Goal: Information Seeking & Learning: Learn about a topic

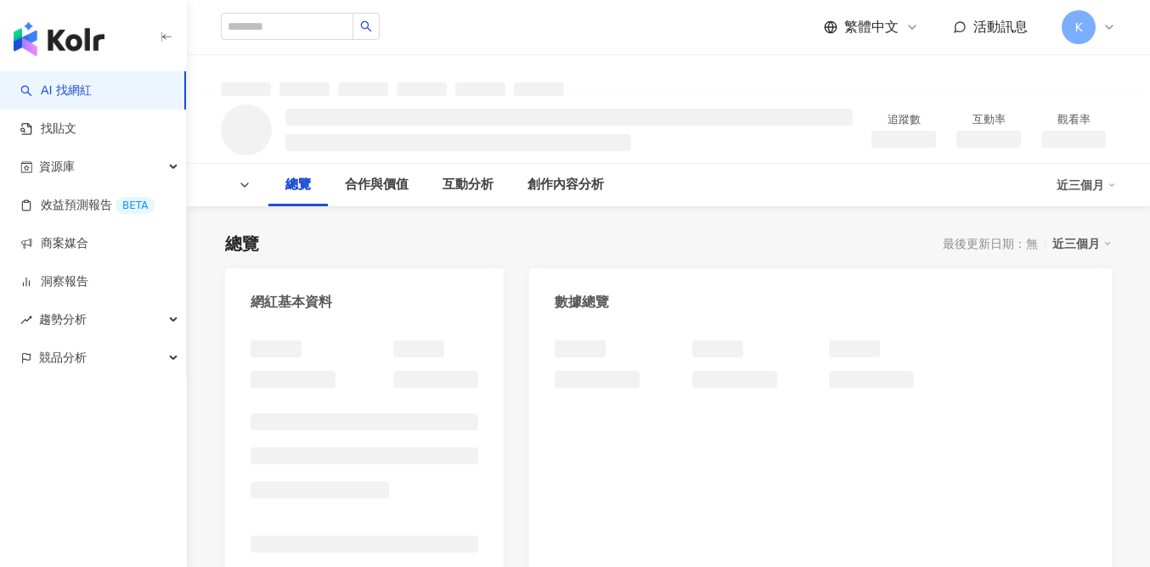
scroll to position [604, 0]
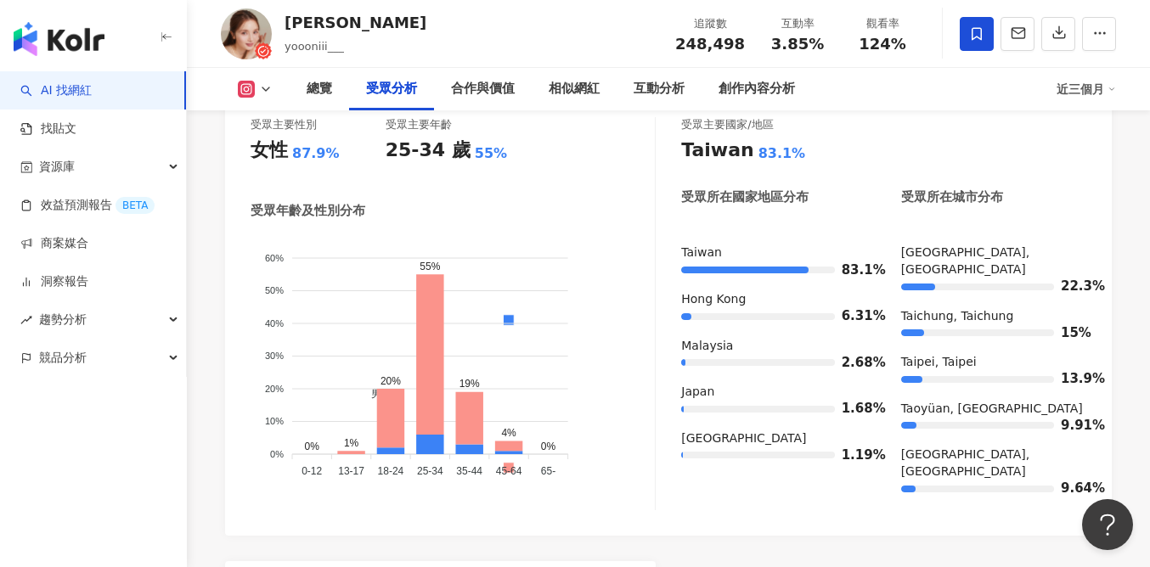
scroll to position [1524, 0]
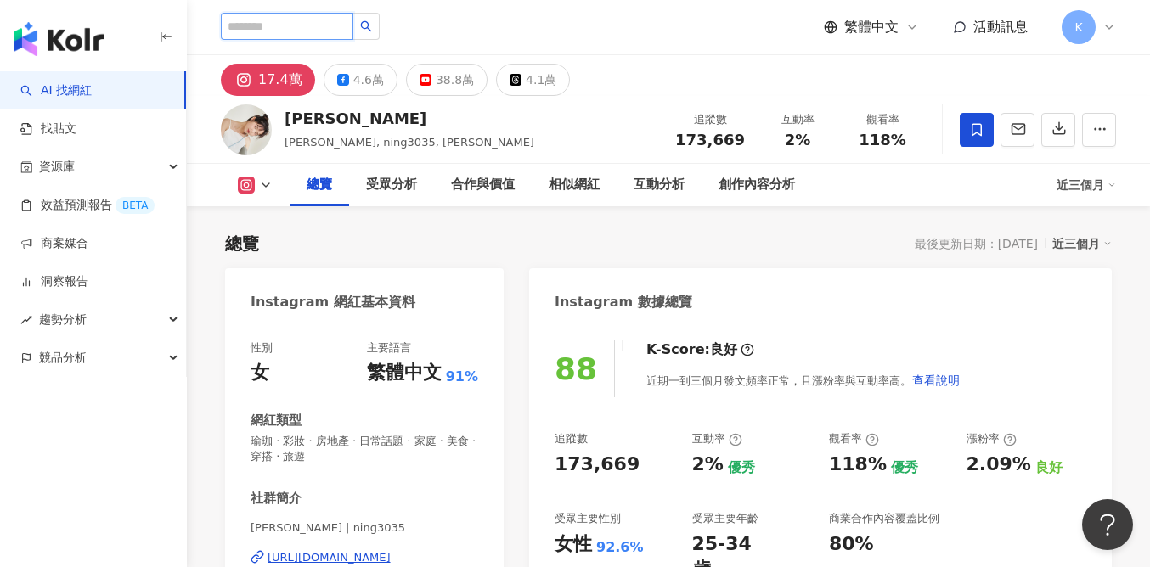
click at [300, 28] on input "search" at bounding box center [287, 26] width 133 height 27
type input "***"
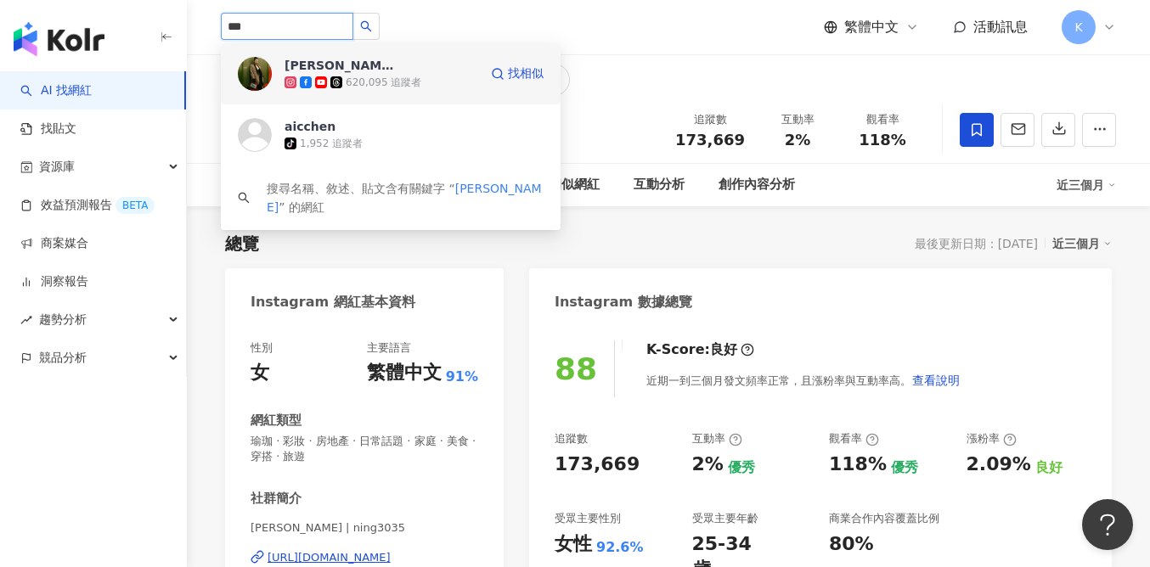
click at [355, 70] on div "陳艾熙 Amber Chen" at bounding box center [340, 65] width 110 height 17
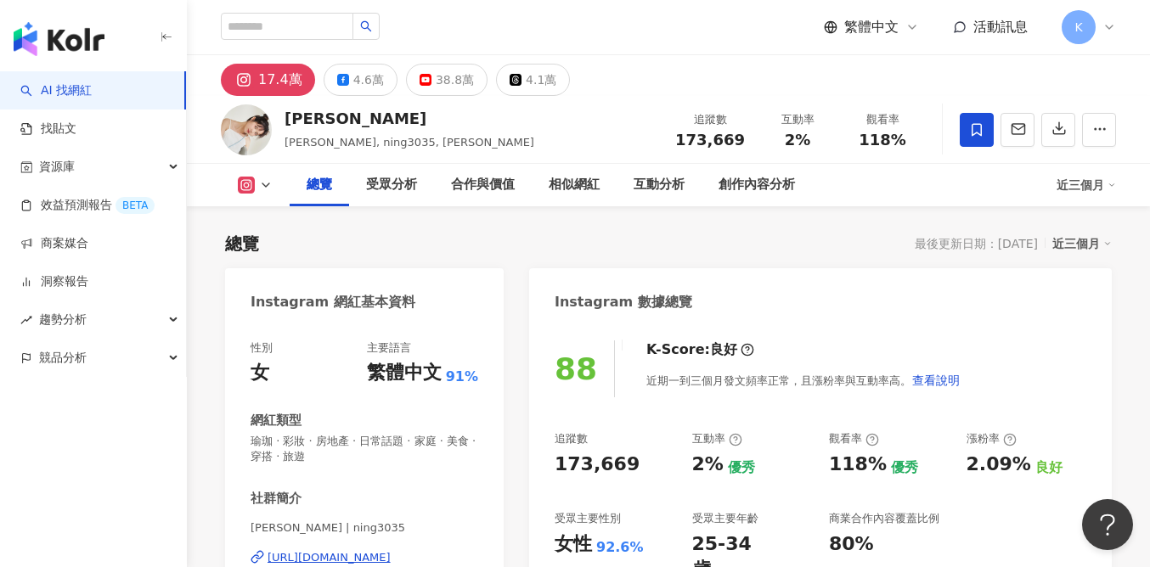
click at [98, 39] on img "button" at bounding box center [59, 39] width 91 height 34
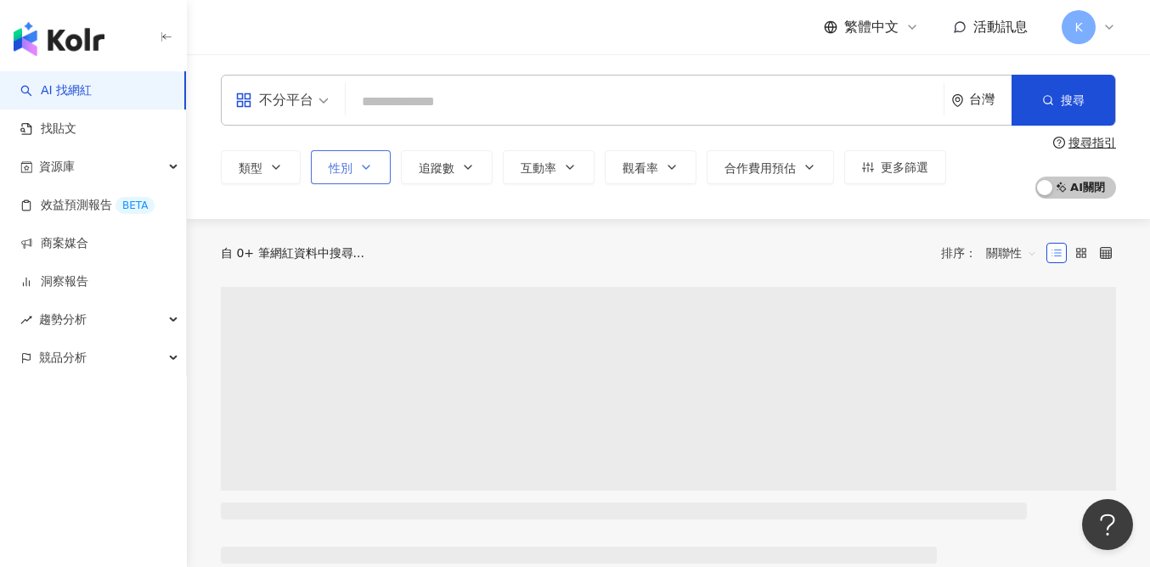
click at [342, 166] on span "性別" at bounding box center [341, 168] width 24 height 14
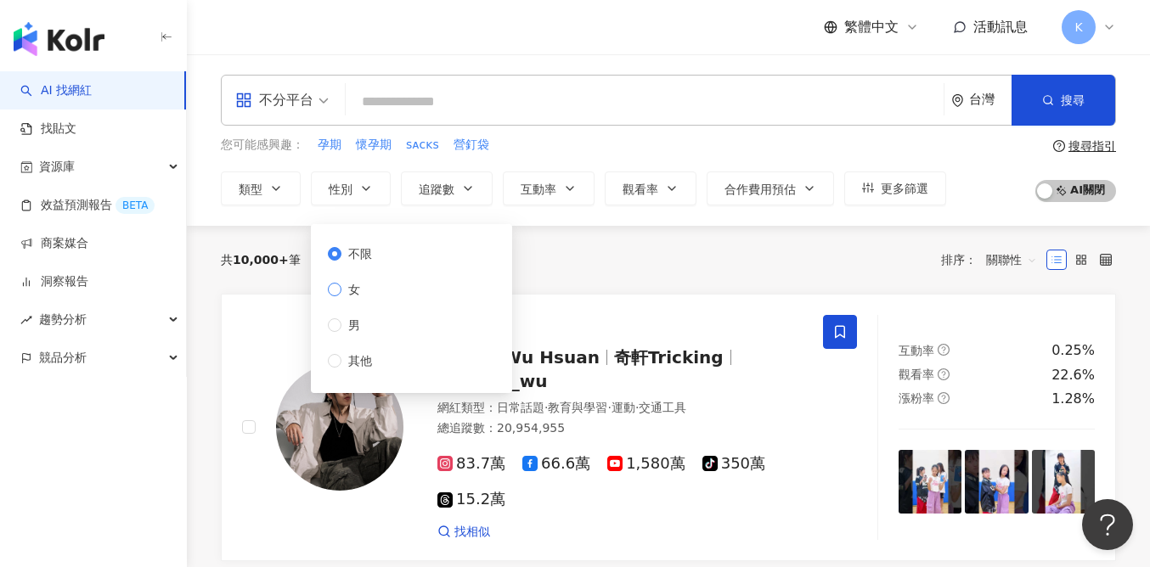
click at [357, 285] on span "女" at bounding box center [353, 289] width 25 height 19
click at [274, 103] on div "不分平台" at bounding box center [274, 100] width 78 height 27
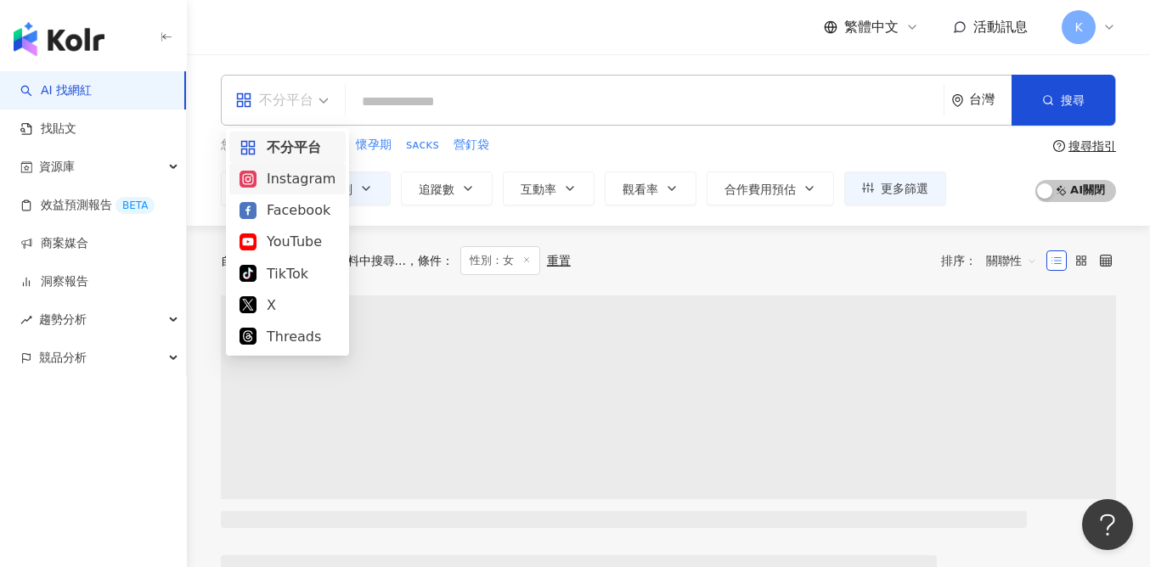
click at [286, 180] on div "Instagram" at bounding box center [288, 178] width 96 height 21
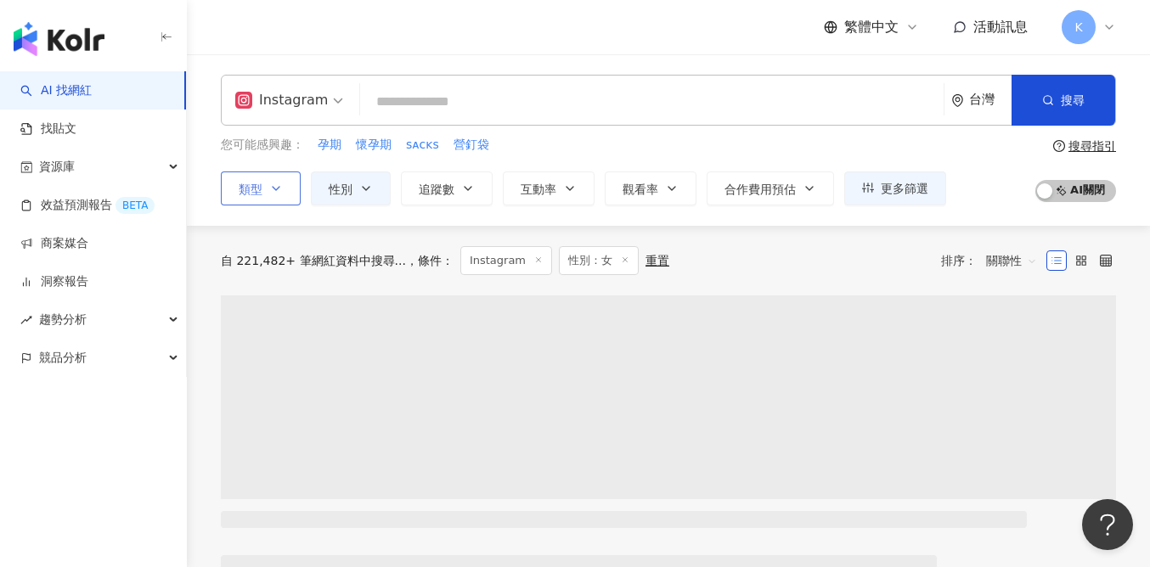
click at [274, 200] on button "類型" at bounding box center [261, 189] width 80 height 34
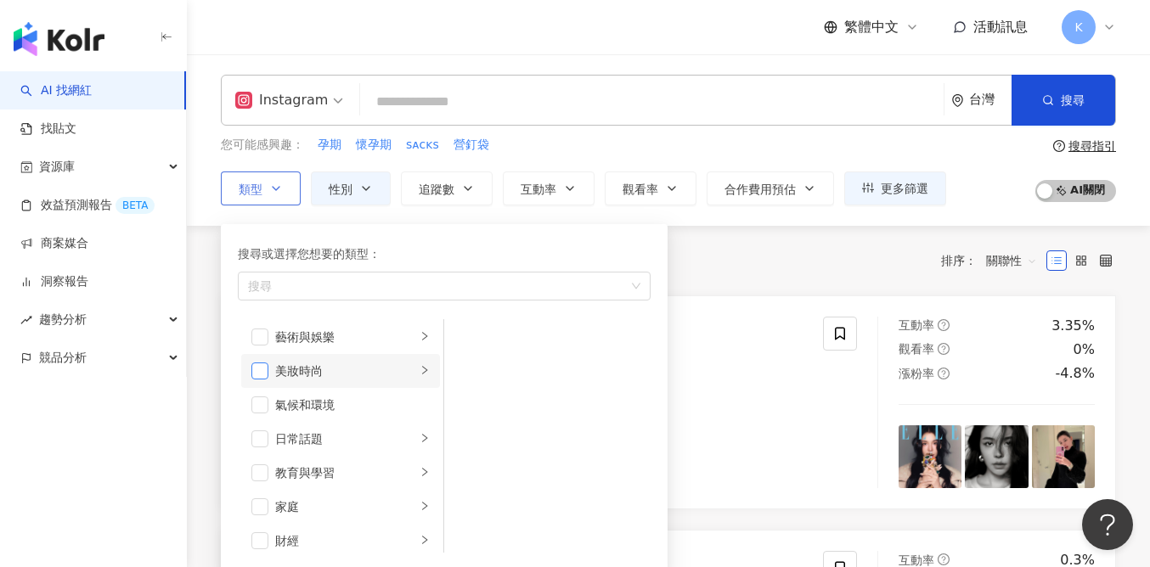
scroll to position [3, 0]
click at [261, 370] on span "button" at bounding box center [259, 370] width 17 height 17
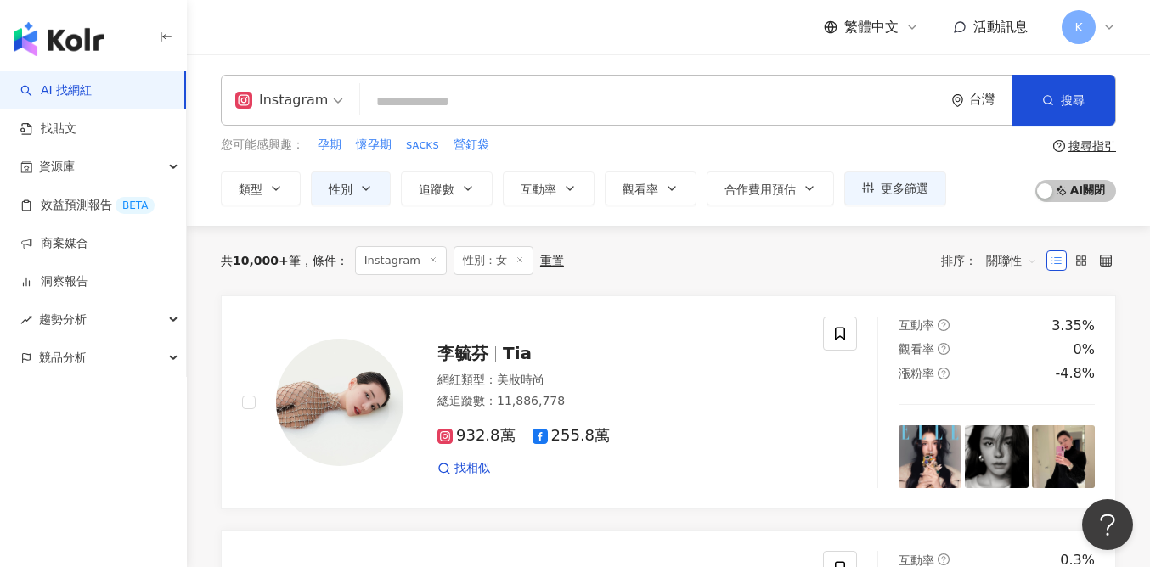
click at [663, 157] on div "您可能感興趣： 孕期 懷孕期 sᴀᴄᴋs 營釘袋 類型 搜尋或選擇您想要的類型： 美妝時尚 藝術與娛樂 美妝時尚 氣候和環境 日常話題 教育與學習 家庭 財經…" at bounding box center [583, 171] width 725 height 70
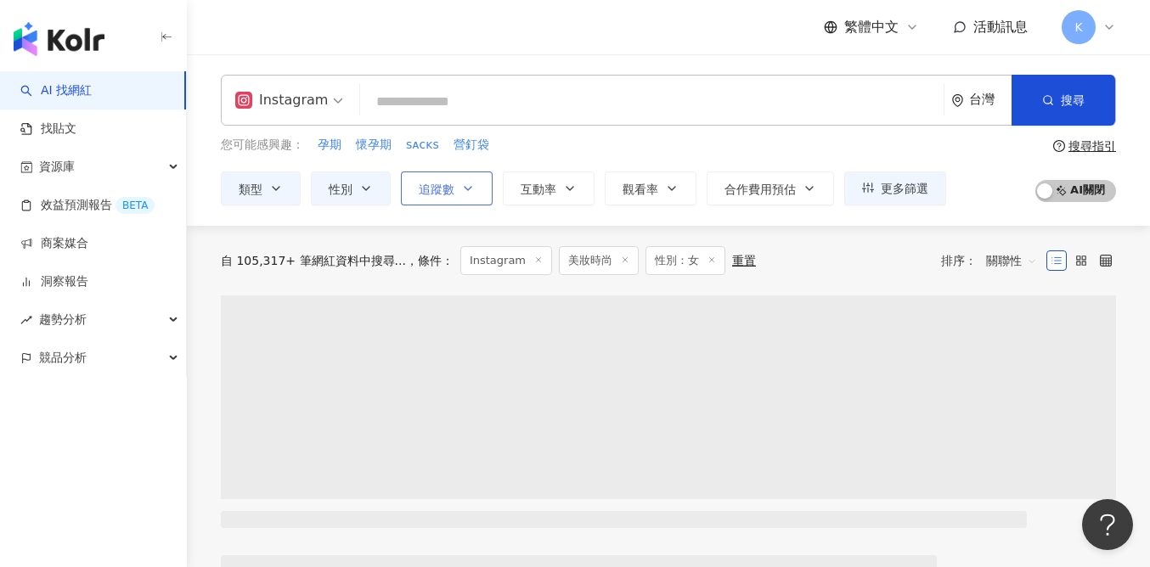
click at [441, 196] on button "追蹤數" at bounding box center [447, 189] width 92 height 34
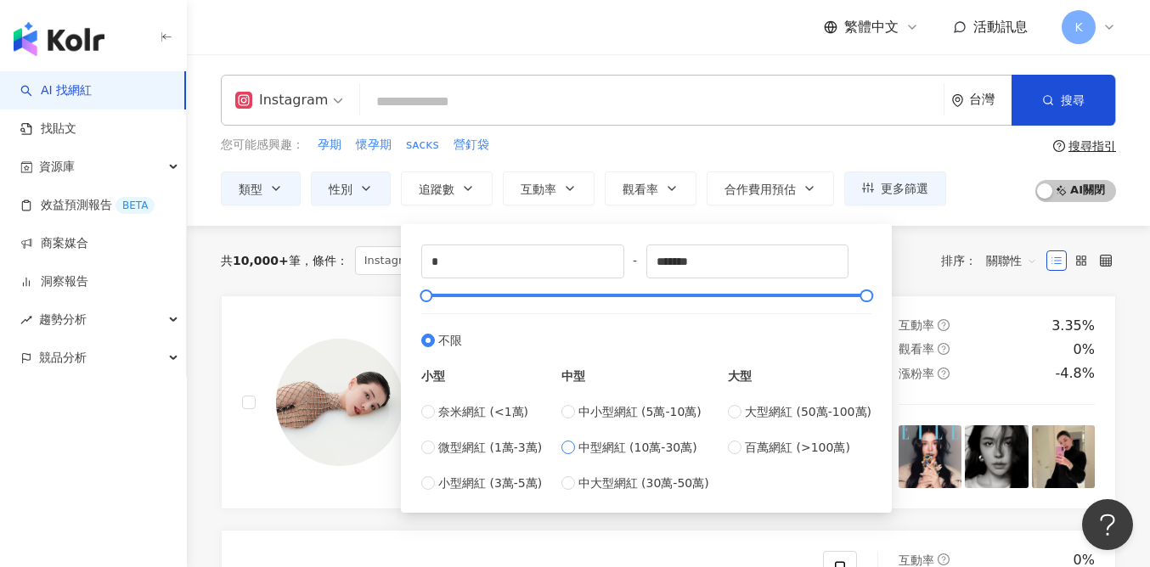
click at [652, 451] on span "中型網紅 (10萬-30萬)" at bounding box center [637, 447] width 119 height 19
type input "******"
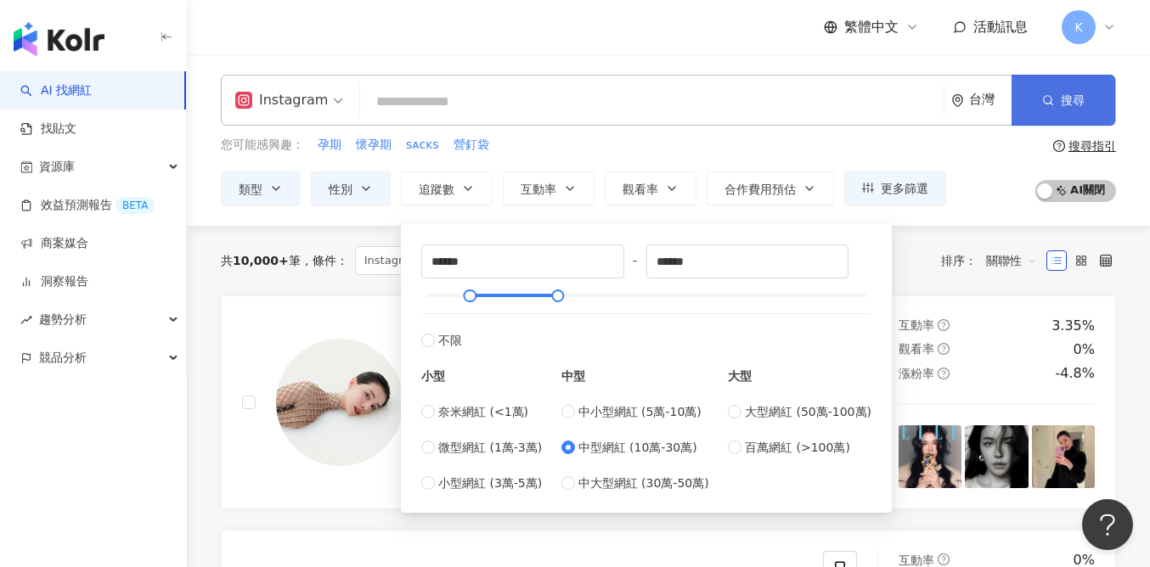
click at [1068, 107] on button "搜尋" at bounding box center [1064, 100] width 104 height 51
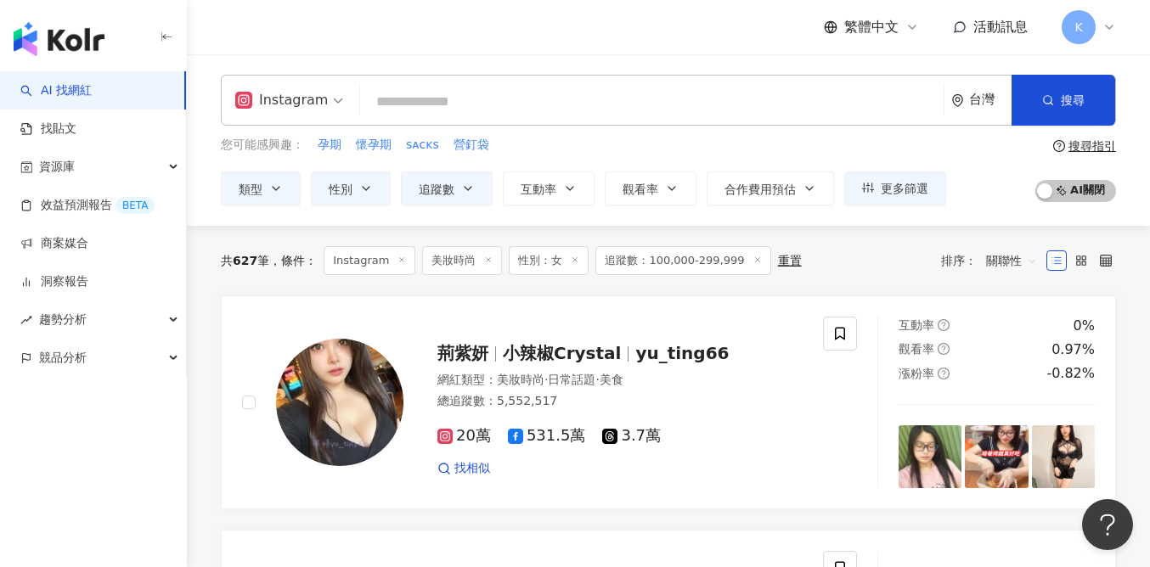
click at [1010, 261] on span "關聯性" at bounding box center [1011, 260] width 51 height 27
click at [856, 293] on div "共 627 筆 條件 ： Instagram 美妝時尚 性別：女 追蹤數：100,000-299,999 重置 排序： 關聯性" at bounding box center [668, 261] width 895 height 70
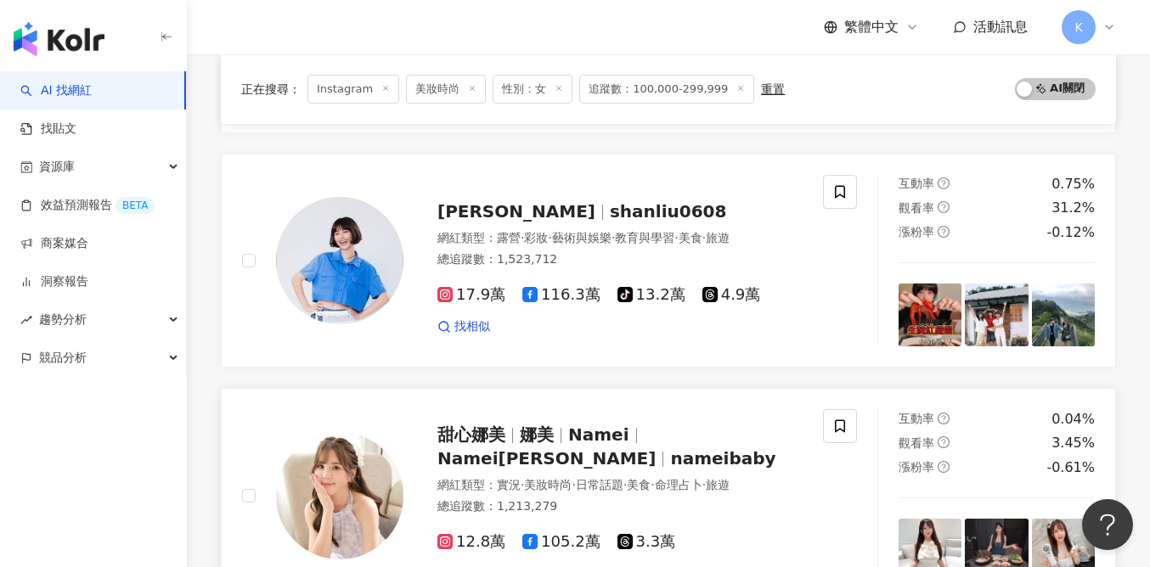
scroll to position [2966, 0]
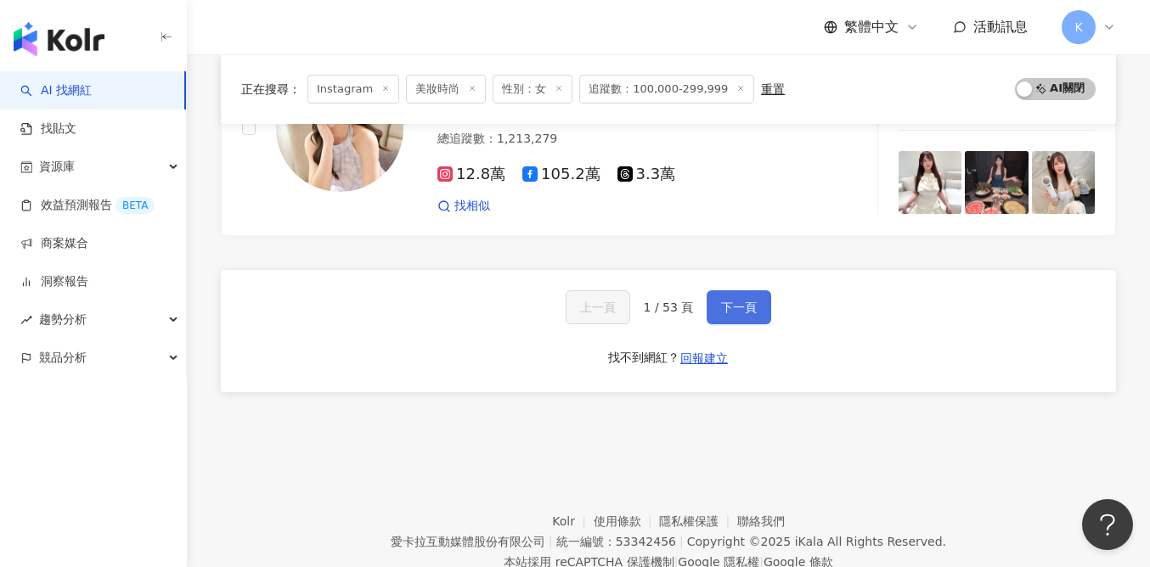
click at [716, 291] on button "下一頁" at bounding box center [739, 308] width 65 height 34
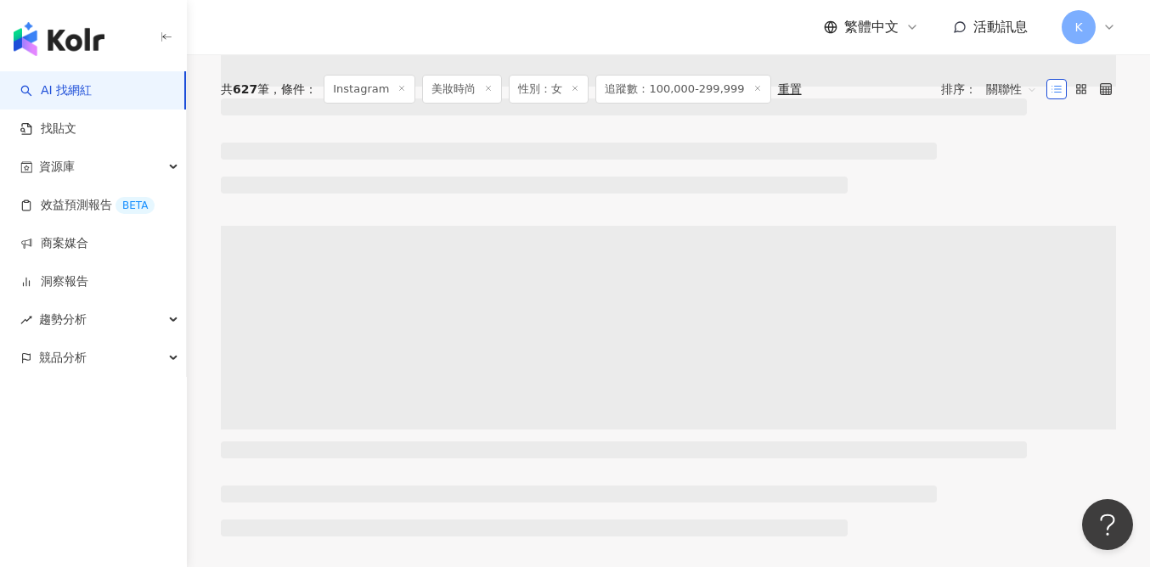
scroll to position [0, 0]
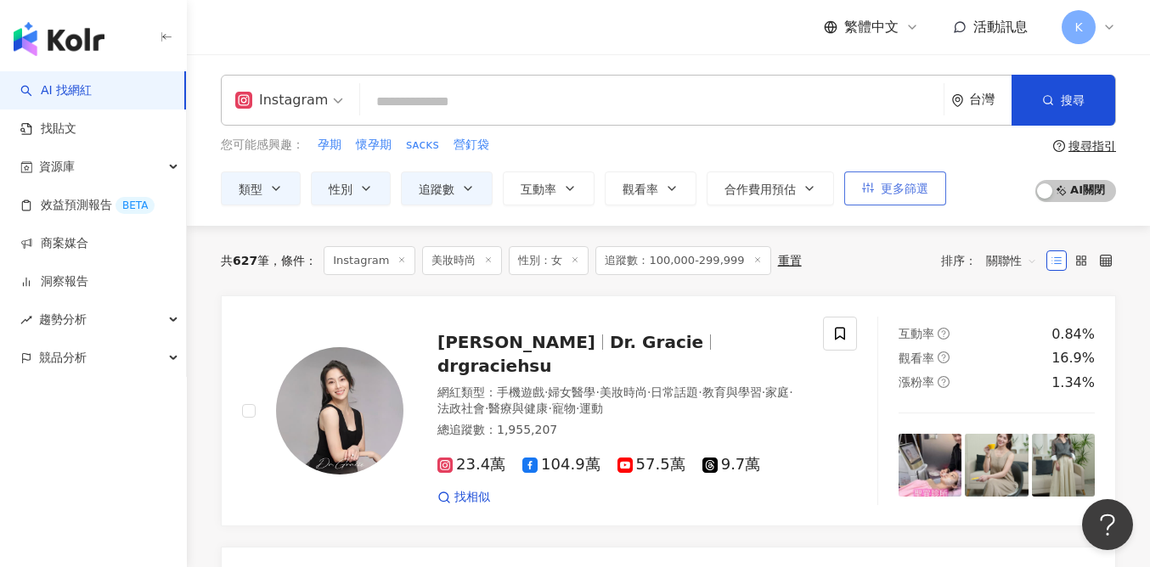
click at [909, 183] on span "更多篩選" at bounding box center [905, 189] width 48 height 14
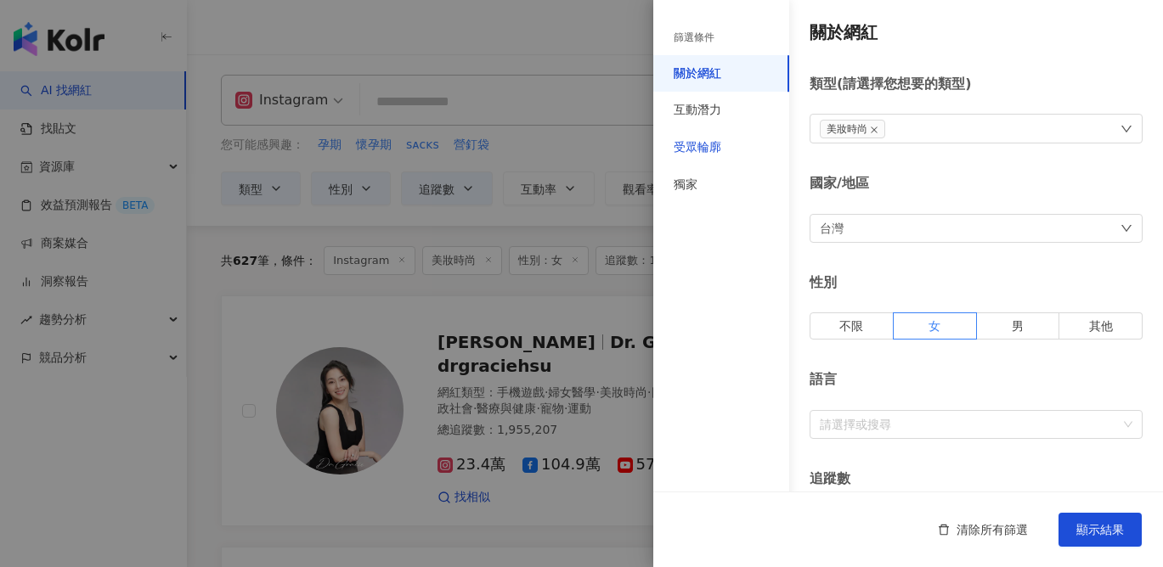
click at [697, 141] on div "受眾輪廓" at bounding box center [698, 147] width 48 height 17
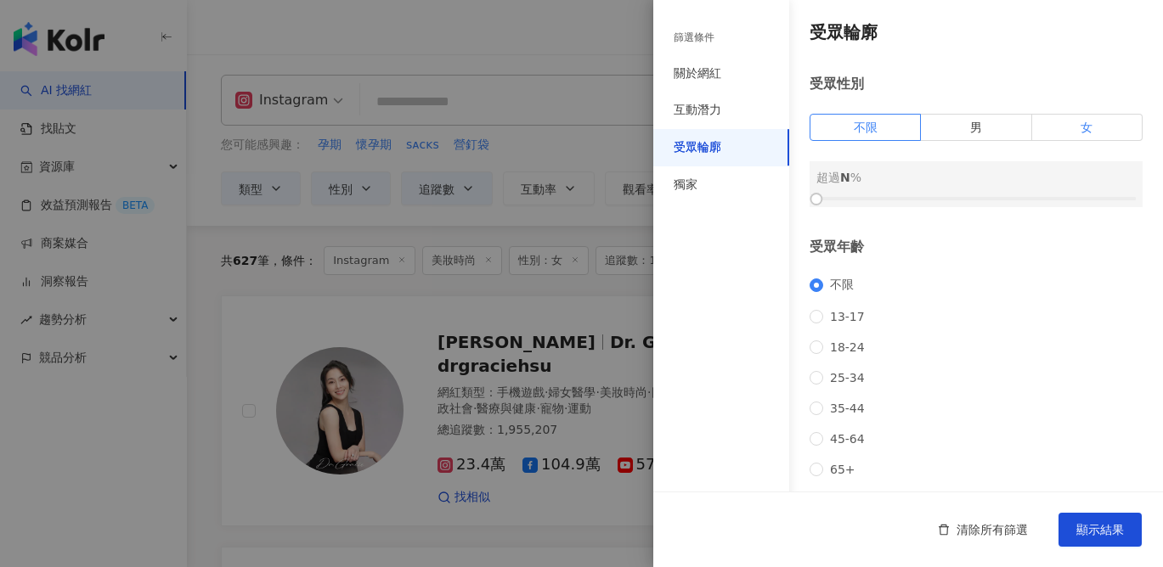
click at [1080, 127] on span "女" at bounding box center [1086, 128] width 12 height 14
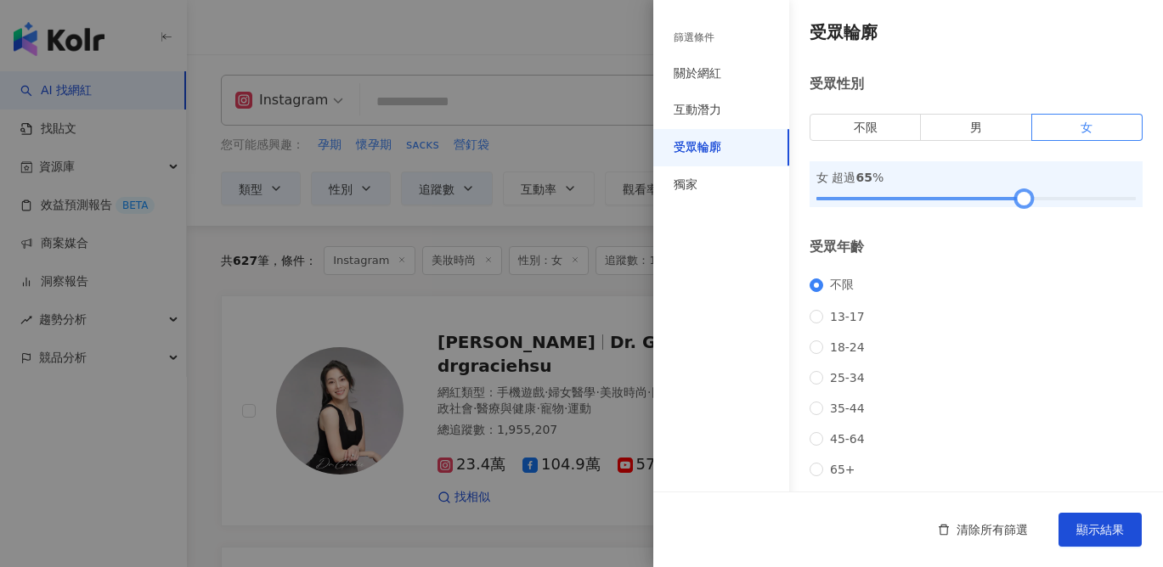
drag, startPoint x: 821, startPoint y: 198, endPoint x: 1021, endPoint y: 200, distance: 200.5
click at [1021, 200] on div at bounding box center [1023, 199] width 9 height 9
click at [1092, 525] on span "顯示結果" at bounding box center [1100, 530] width 48 height 14
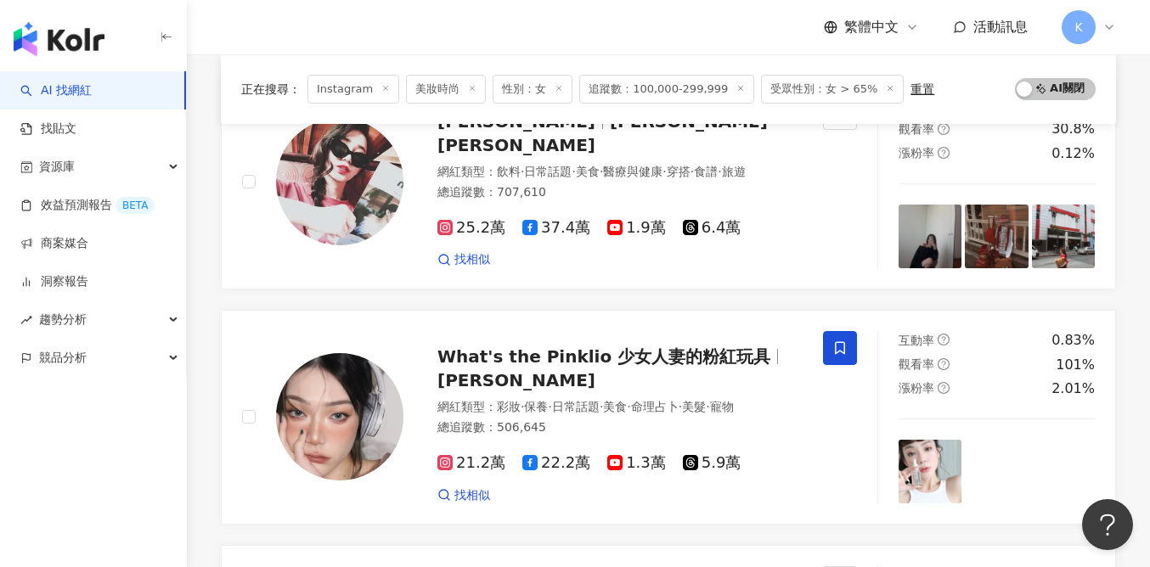
scroll to position [1356, 0]
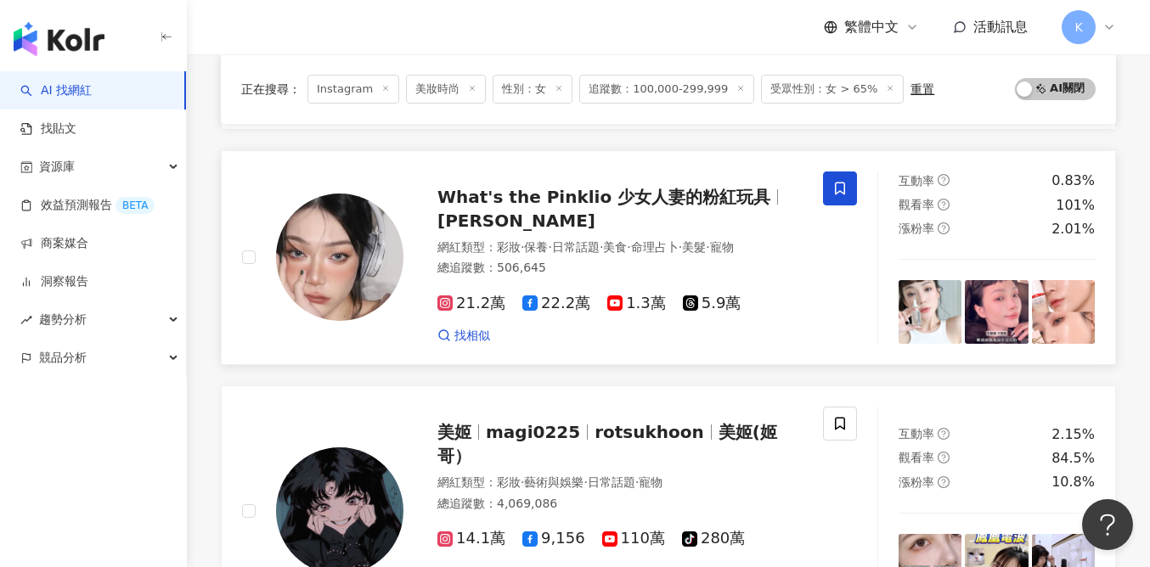
click at [494, 300] on span "21.2萬" at bounding box center [471, 304] width 68 height 18
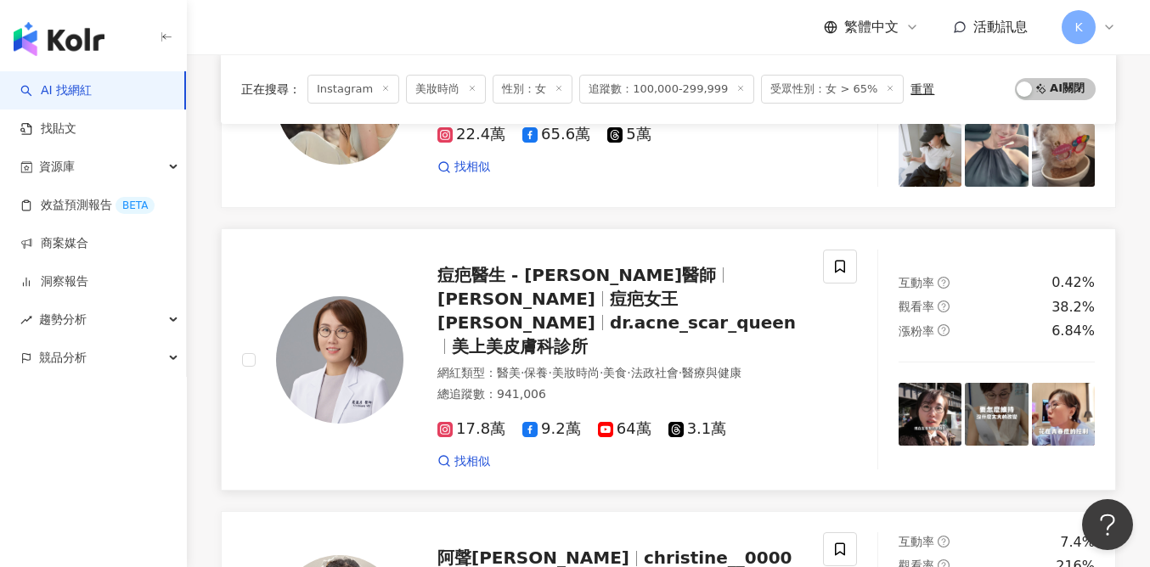
scroll to position [2789, 0]
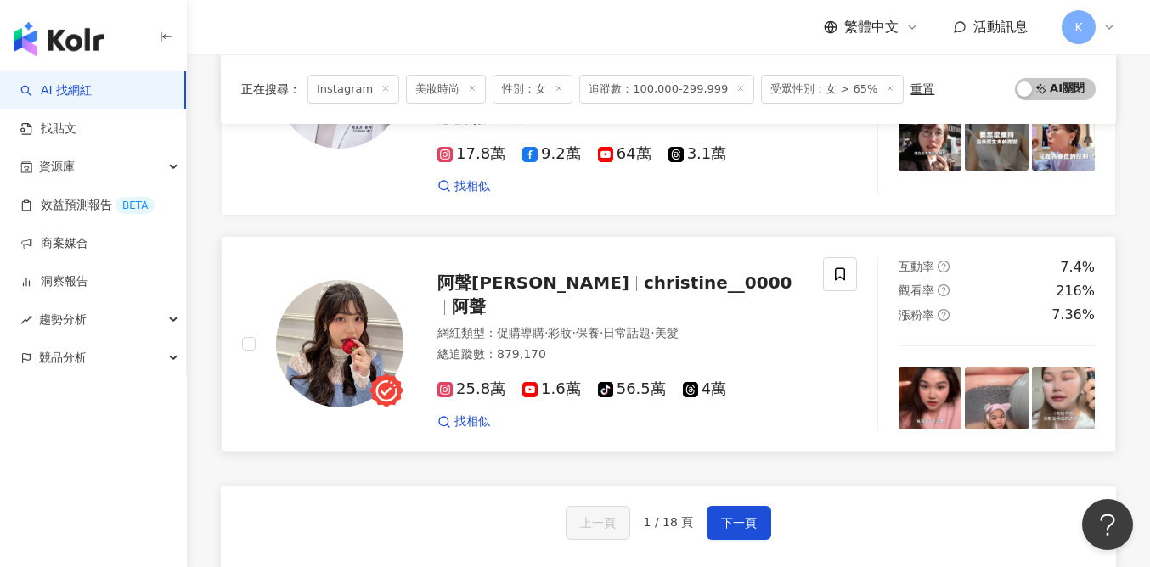
click at [469, 381] on span "25.8萬" at bounding box center [471, 390] width 68 height 18
click at [725, 516] on span "下一頁" at bounding box center [739, 523] width 36 height 14
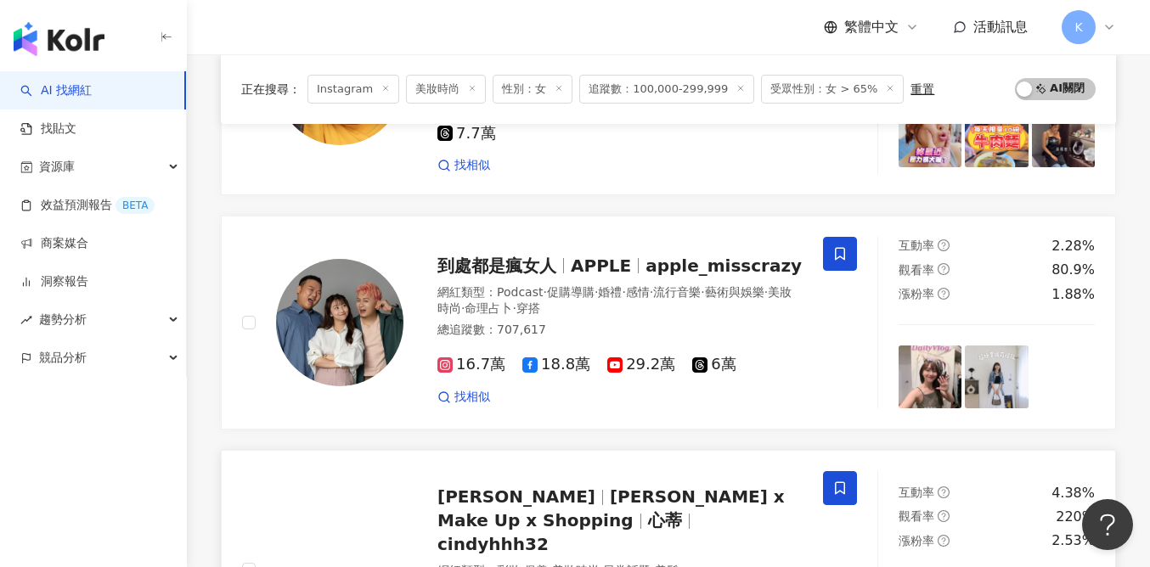
scroll to position [2694, 0]
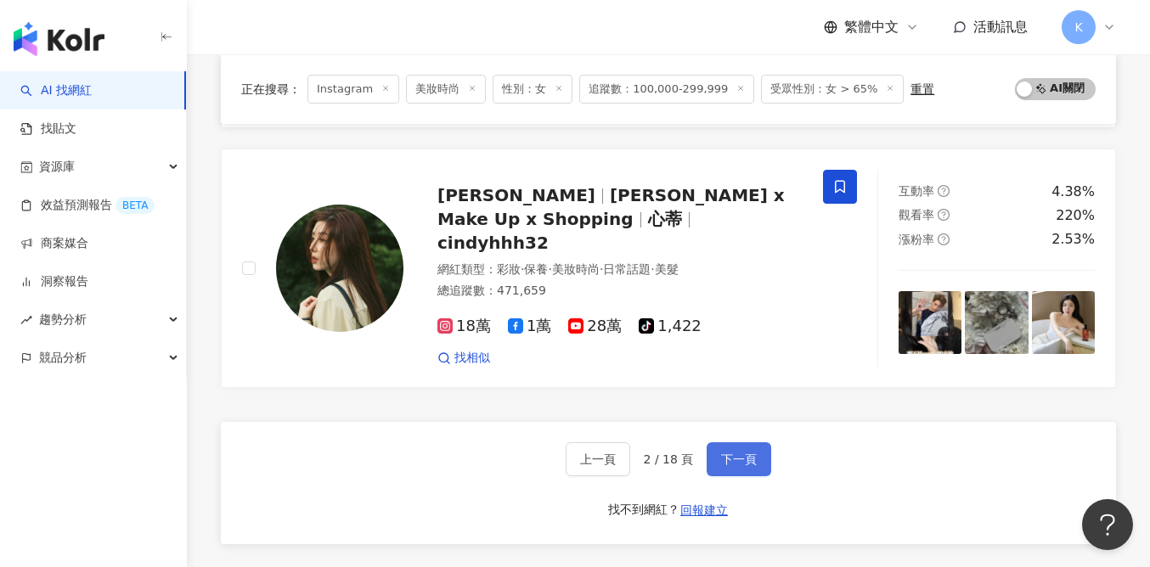
click at [765, 443] on button "下一頁" at bounding box center [739, 460] width 65 height 34
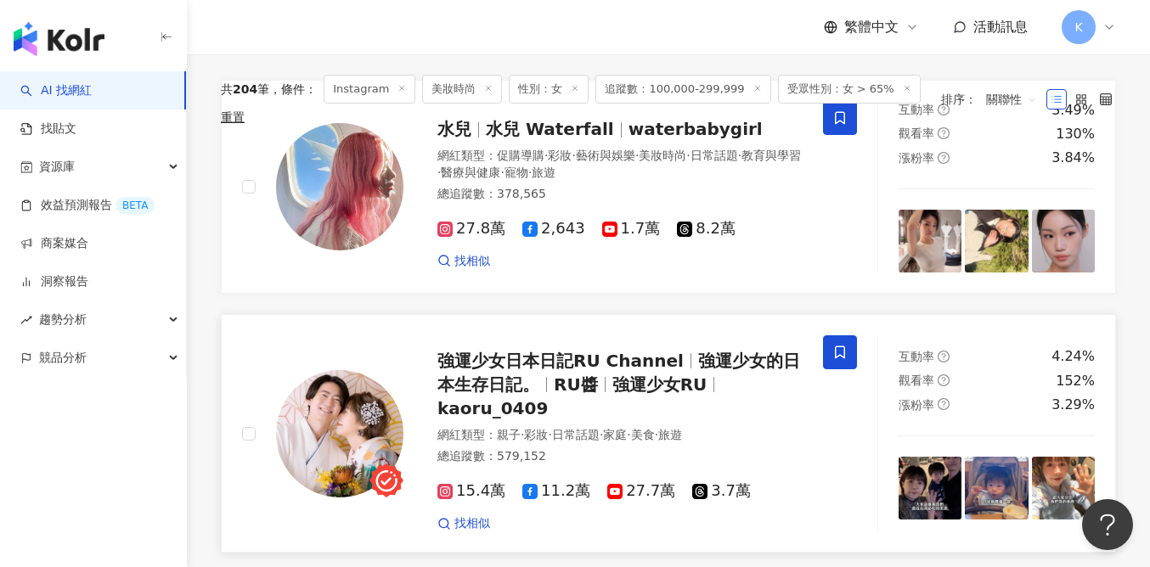
scroll to position [0, 0]
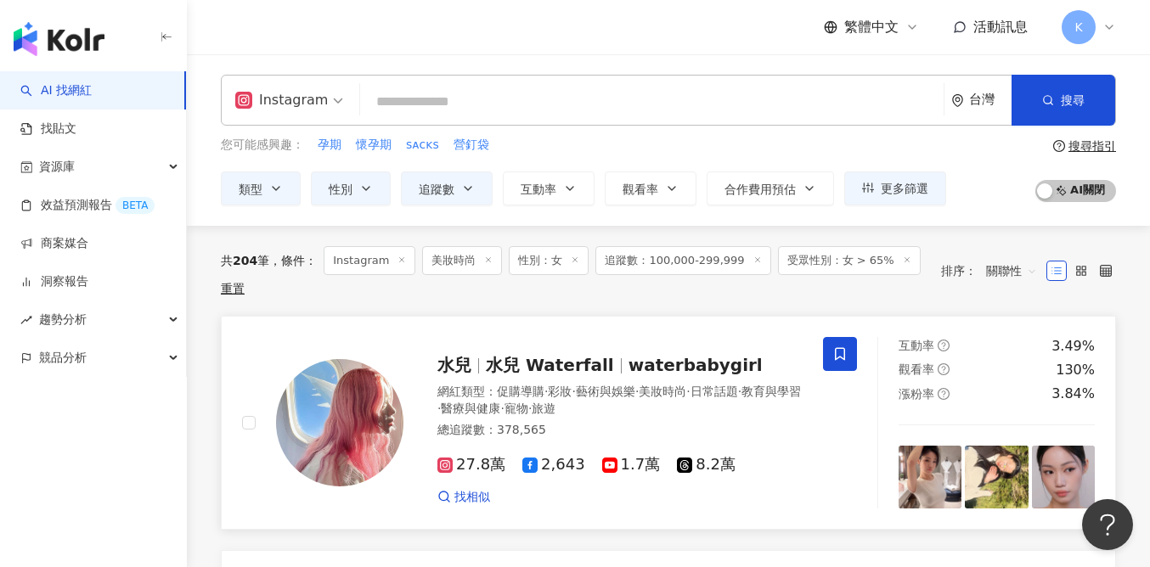
click at [453, 471] on span "27.8萬" at bounding box center [471, 465] width 68 height 18
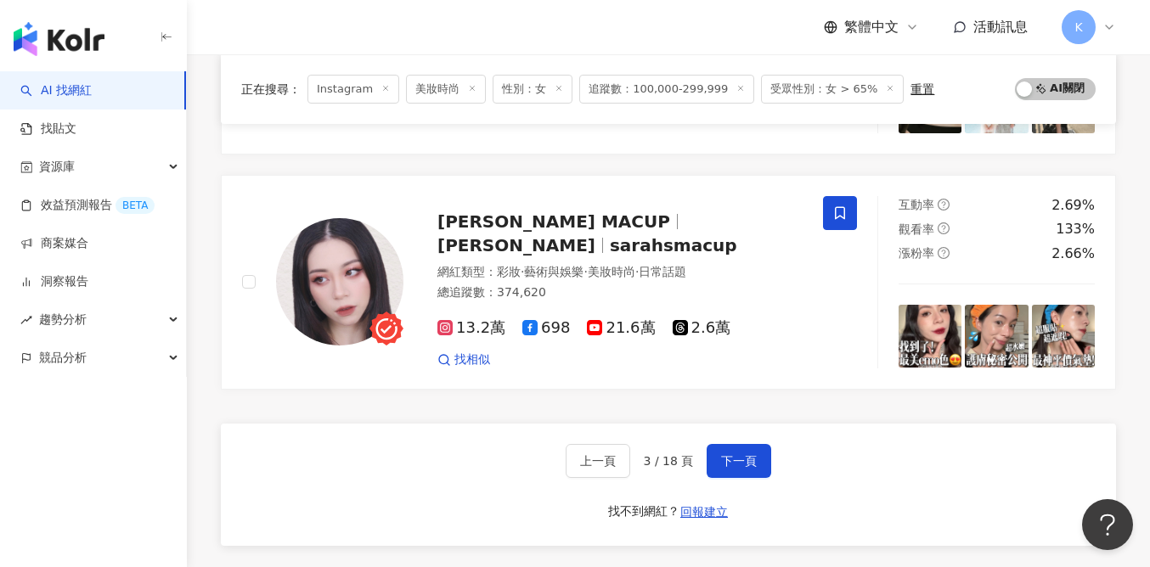
scroll to position [2954, 0]
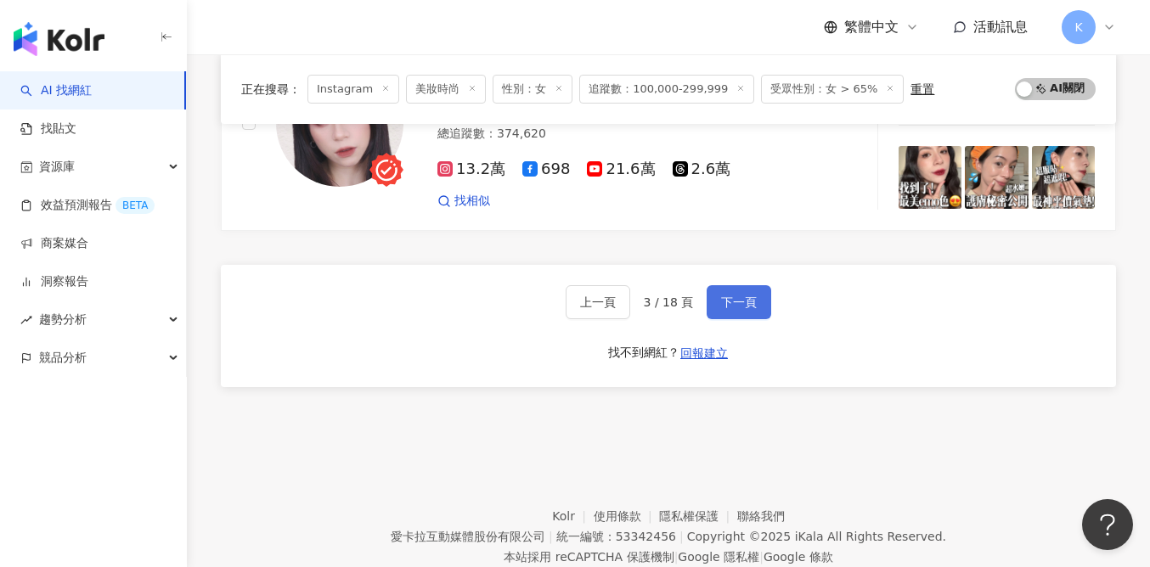
click at [761, 285] on button "下一頁" at bounding box center [739, 302] width 65 height 34
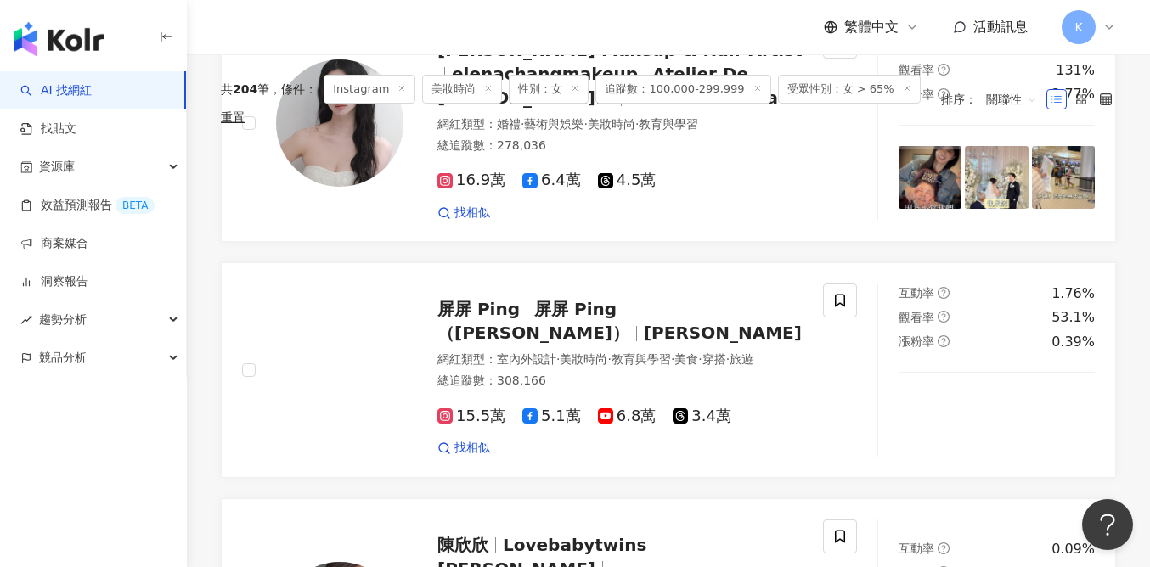
scroll to position [2965, 0]
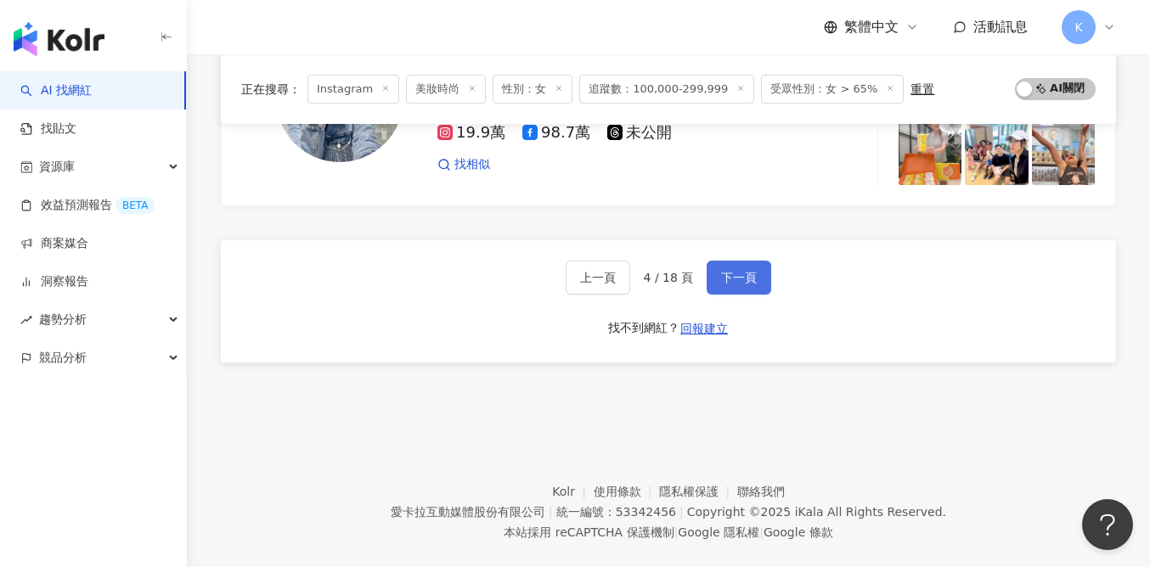
click at [719, 261] on button "下一頁" at bounding box center [739, 278] width 65 height 34
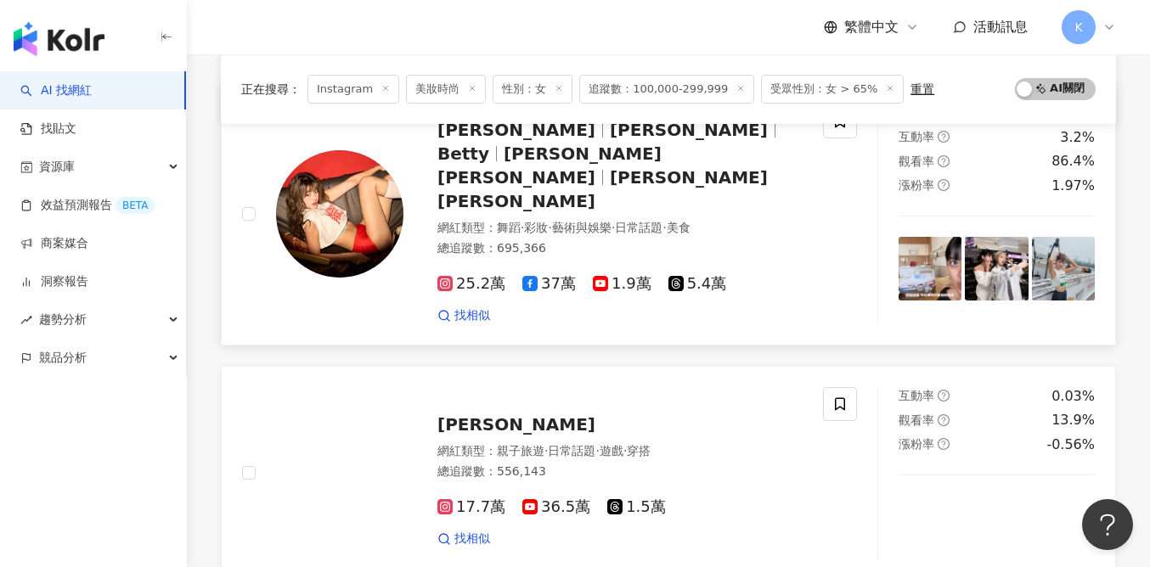
scroll to position [2495, 0]
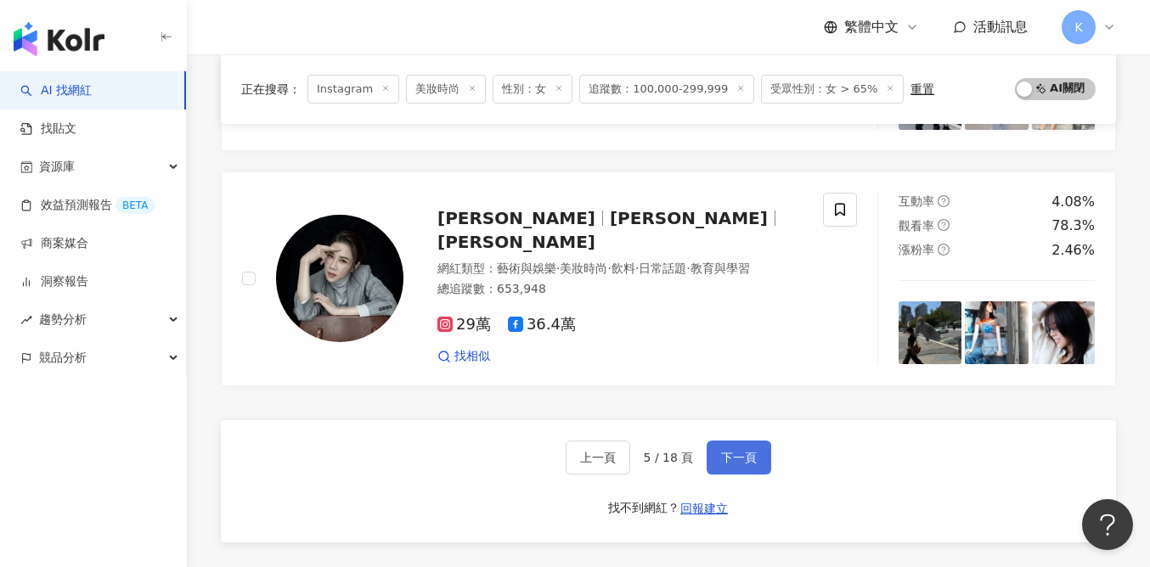
click at [736, 451] on span "下一頁" at bounding box center [739, 458] width 36 height 14
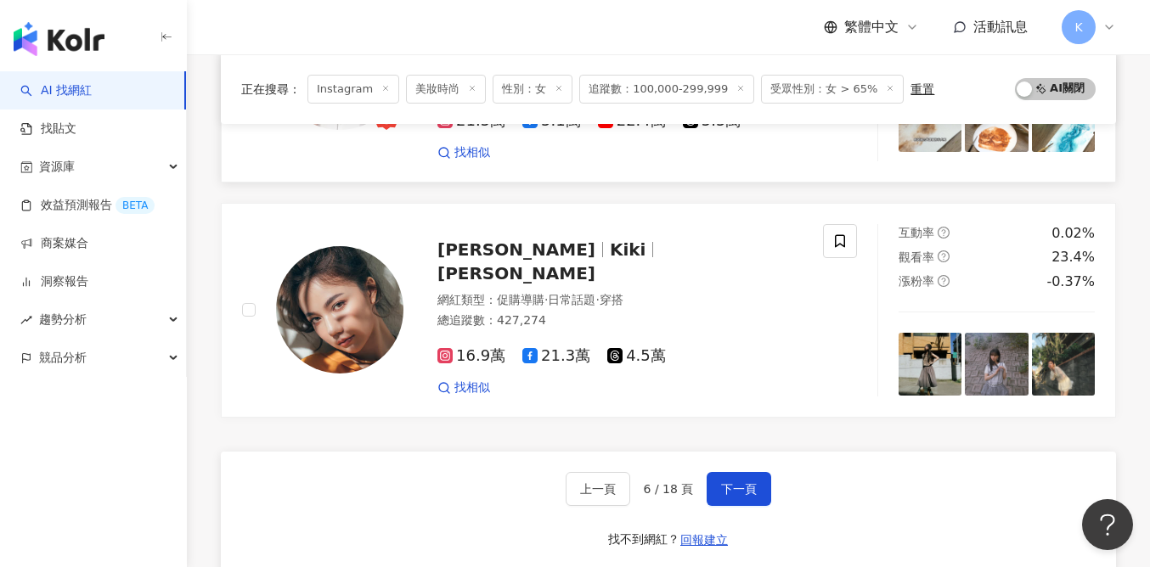
scroll to position [2860, 0]
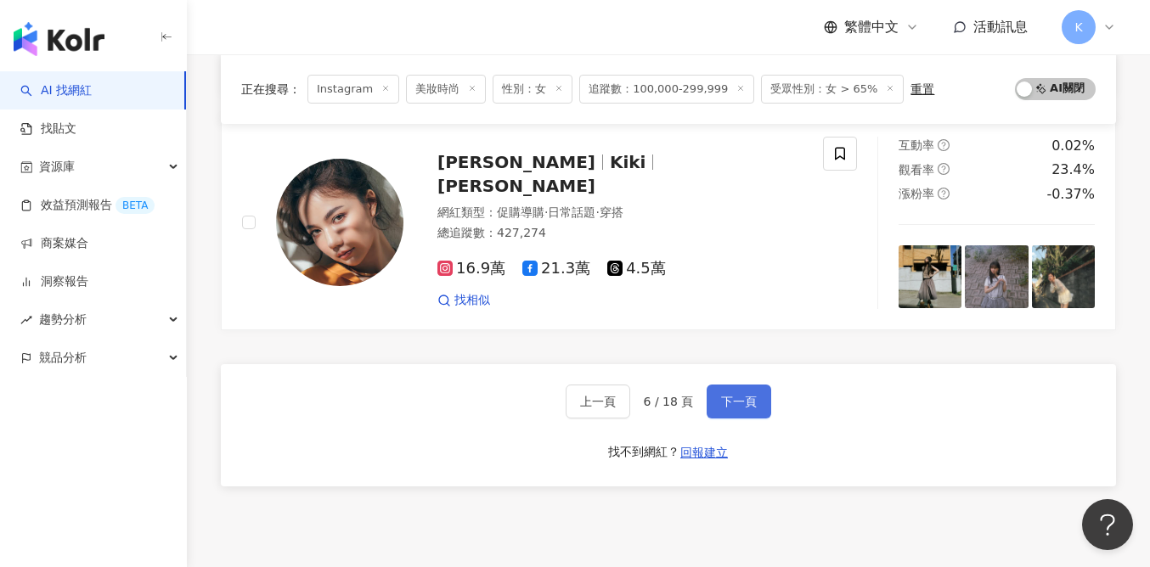
click at [726, 404] on button "下一頁" at bounding box center [739, 402] width 65 height 34
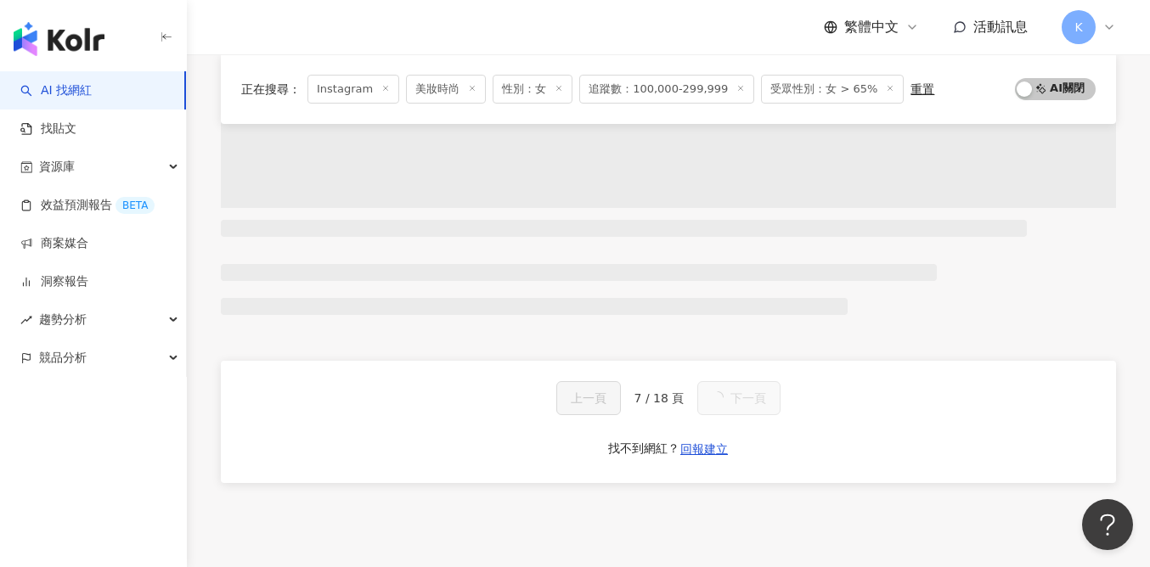
scroll to position [2767, 0]
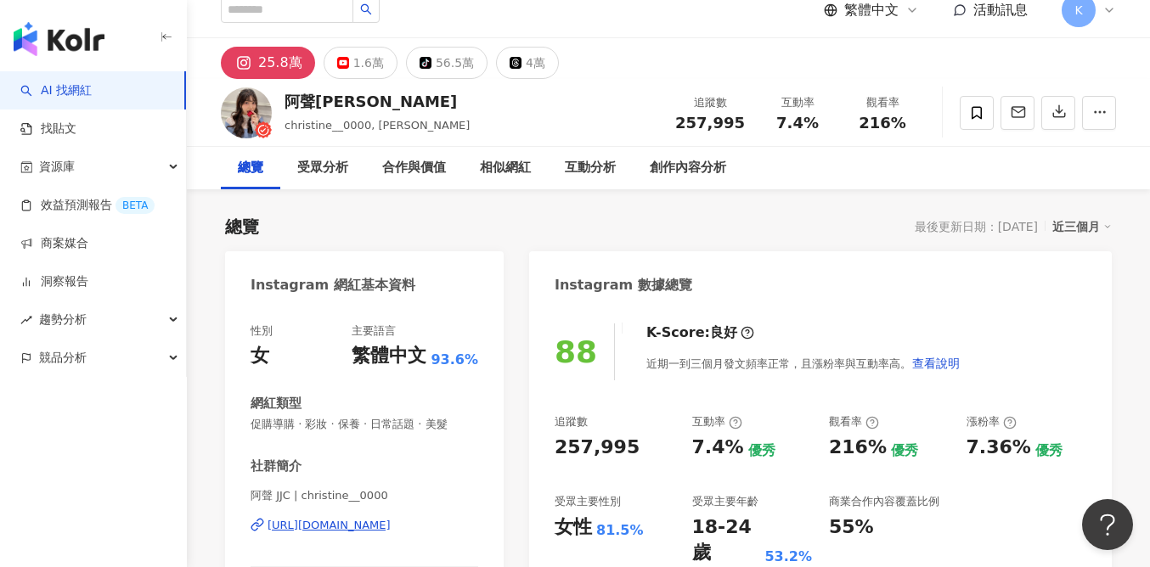
scroll to position [31, 0]
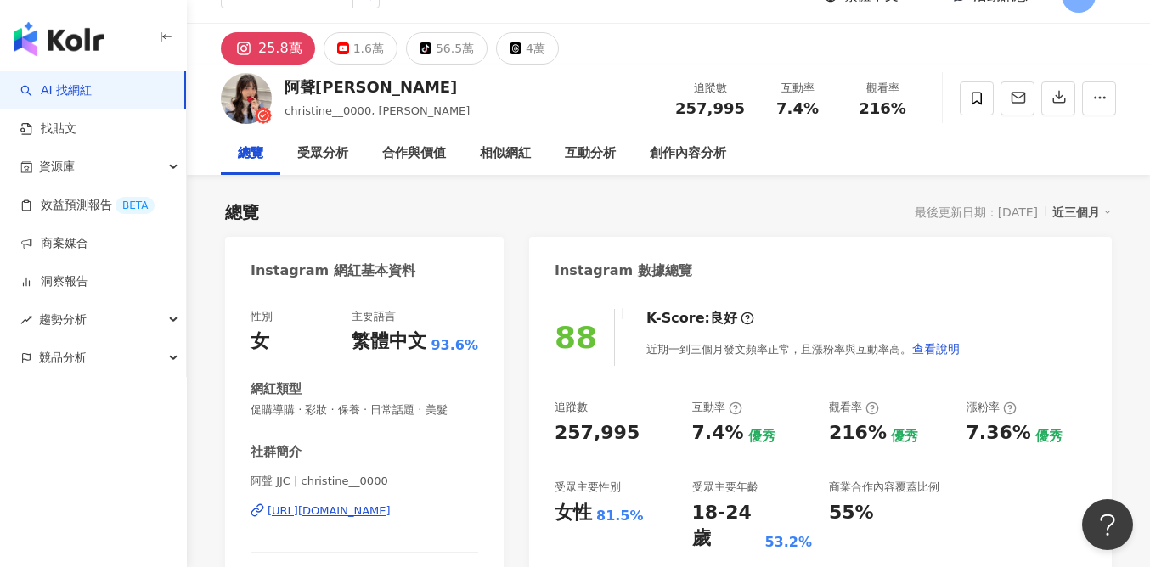
click at [391, 509] on div "https://www.instagram.com/christine__0000/" at bounding box center [329, 511] width 123 height 15
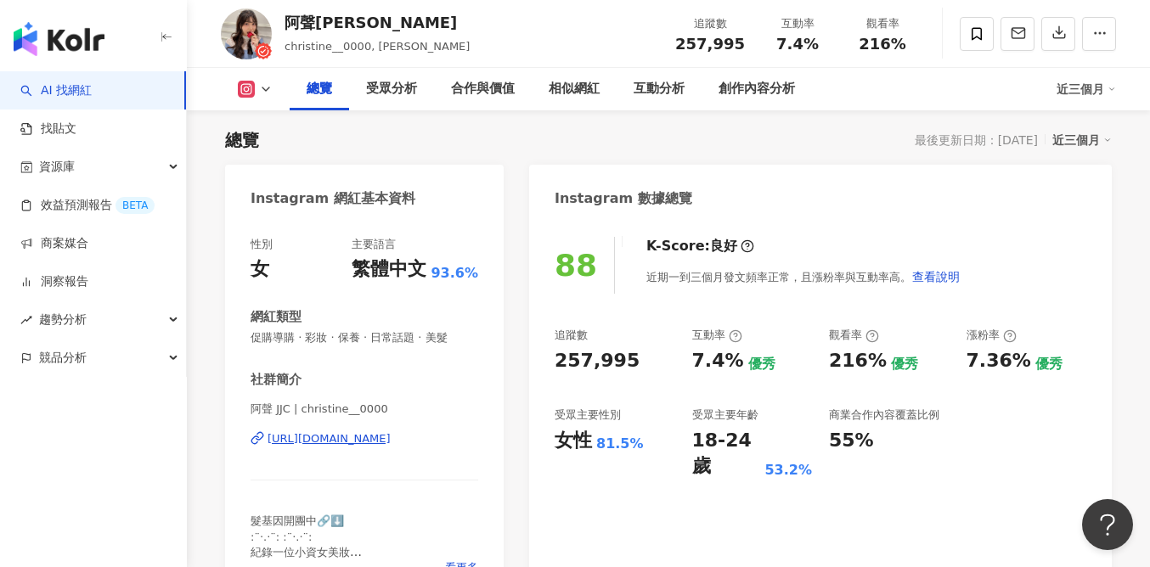
scroll to position [383, 0]
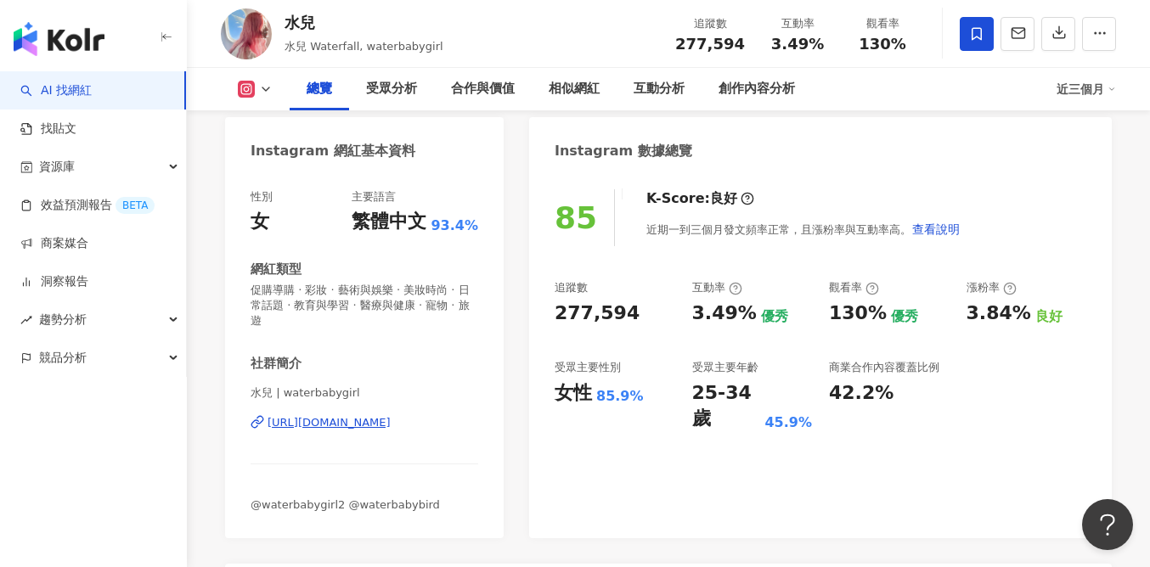
scroll to position [154, 0]
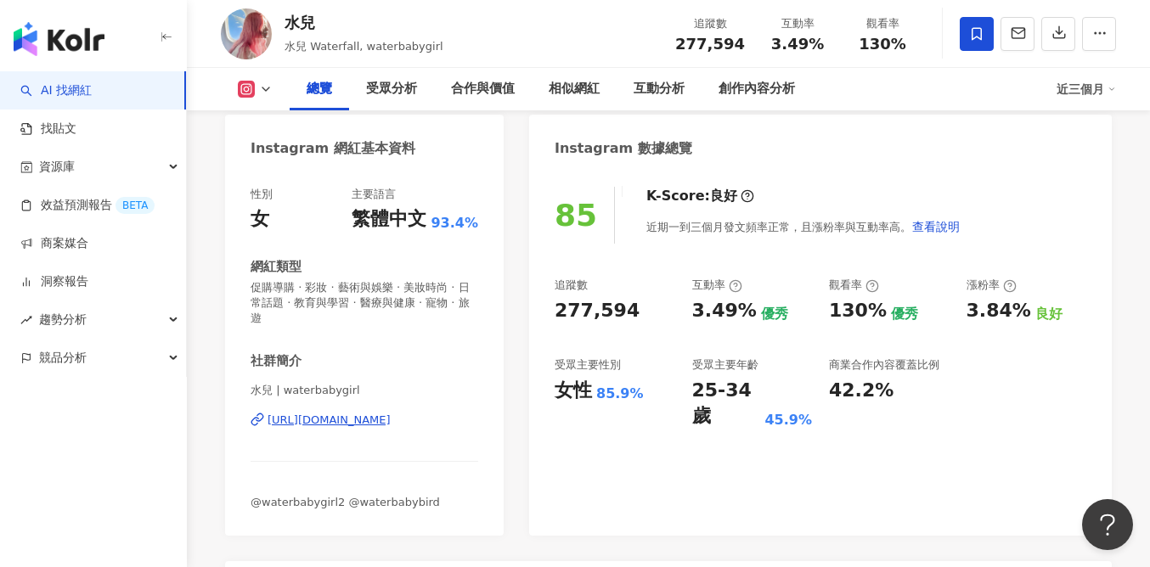
click at [377, 413] on div "[URL][DOMAIN_NAME]" at bounding box center [329, 420] width 123 height 15
